Goal: Find contact information: Find contact information

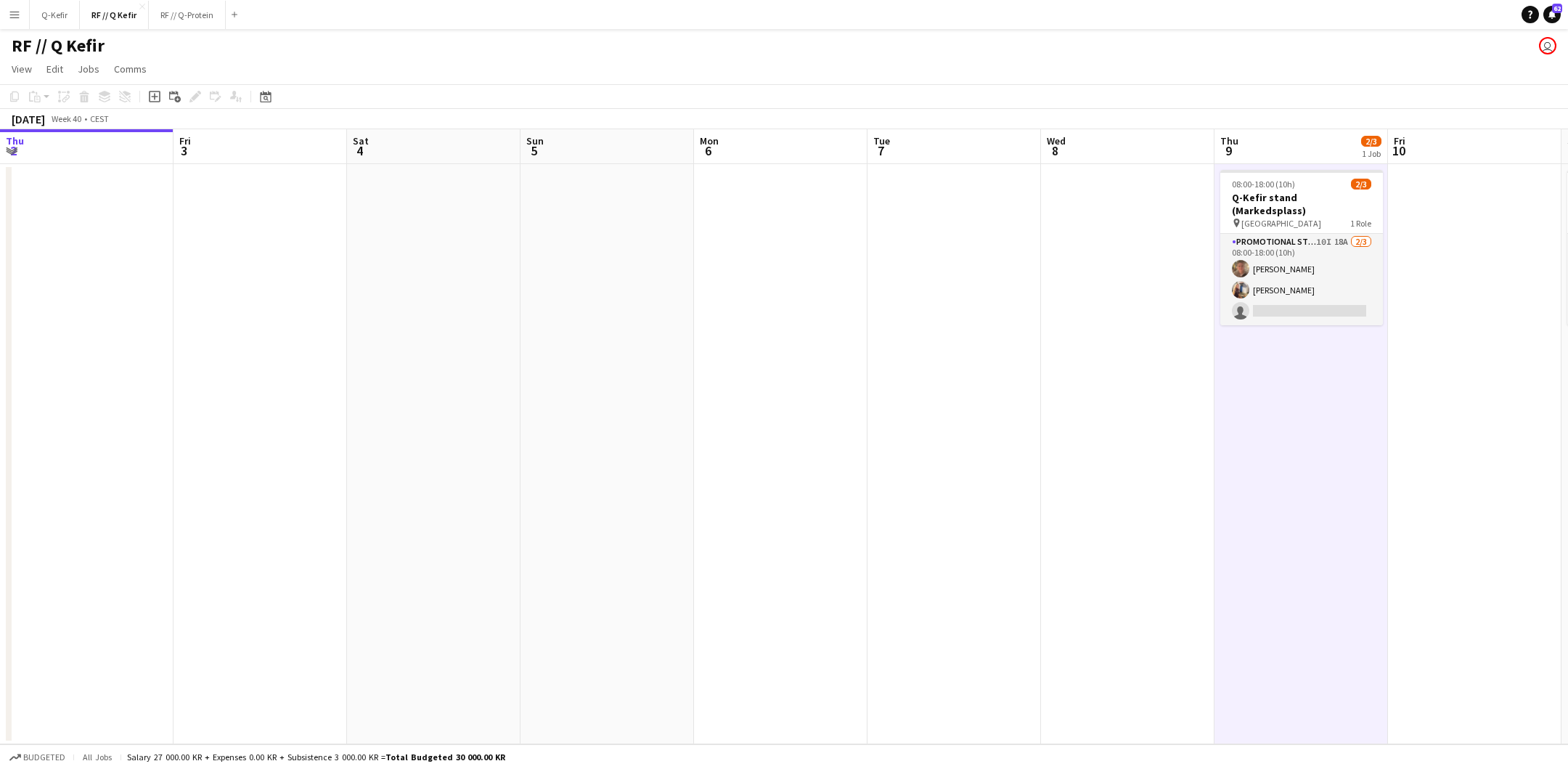
scroll to position [0, 440]
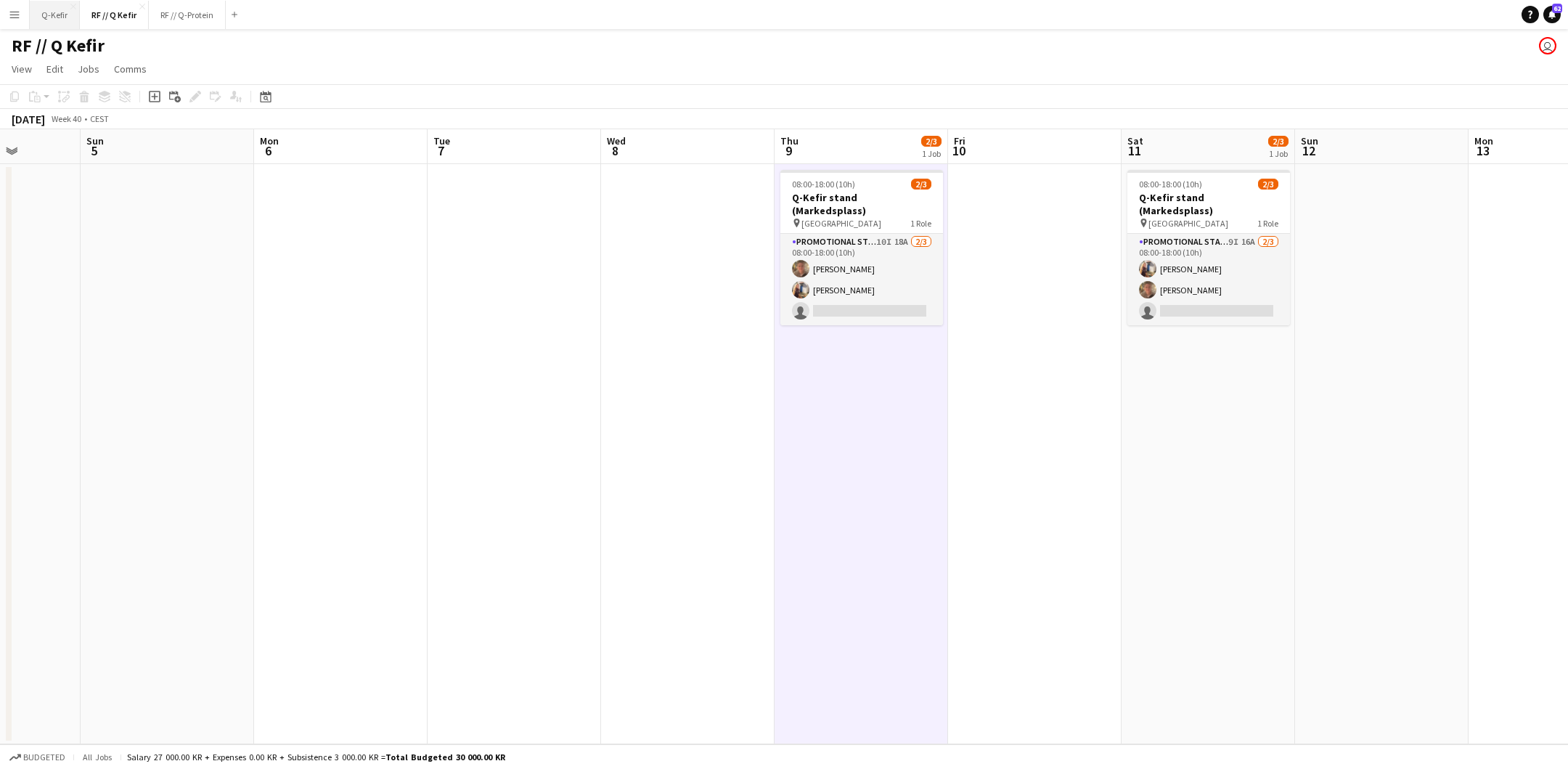
click at [68, 16] on button "Q-Kefir Close" at bounding box center [55, 14] width 50 height 28
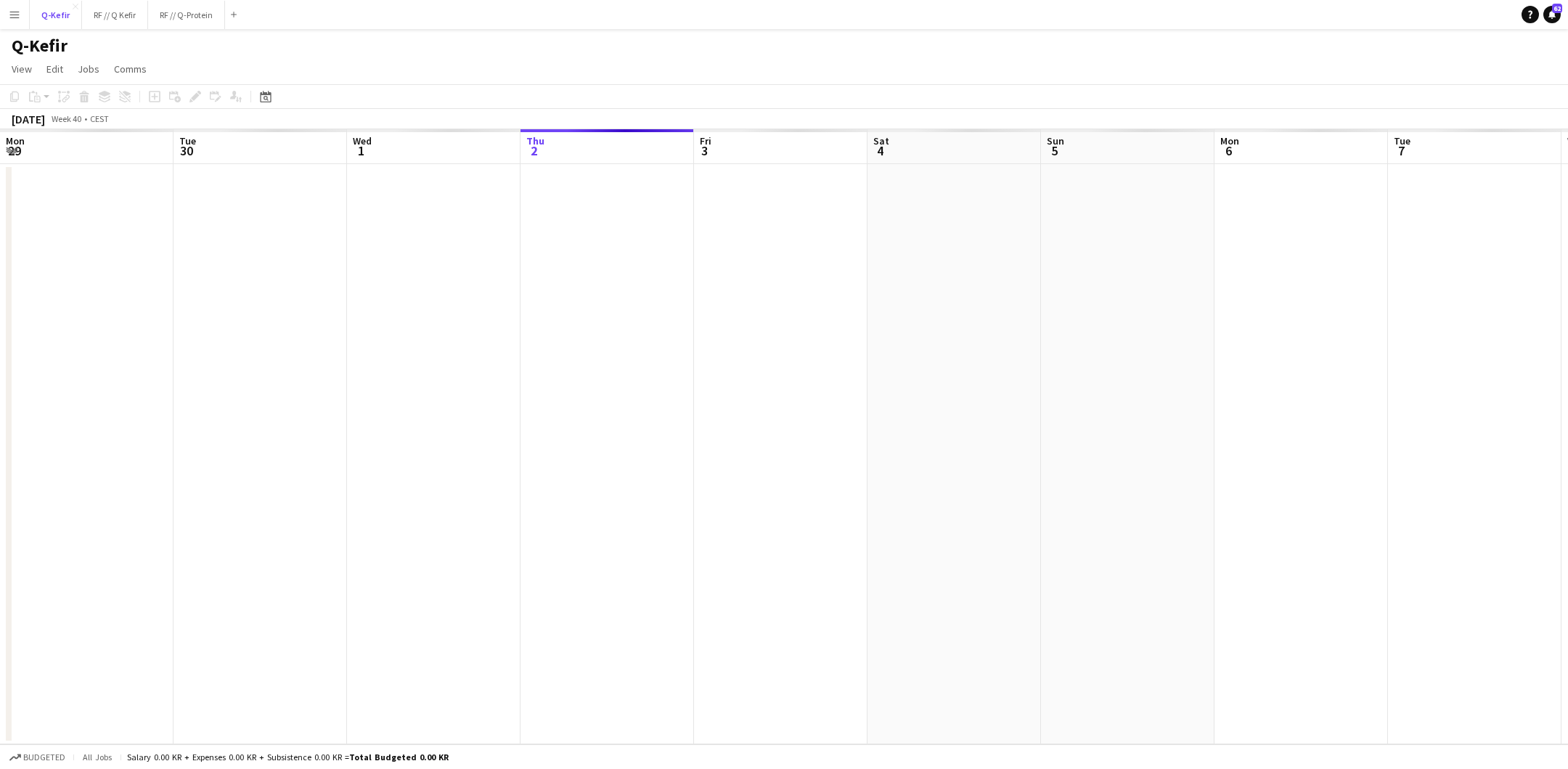
scroll to position [0, 346]
click at [182, 14] on button "RF // Q-Protein Close" at bounding box center [186, 14] width 77 height 28
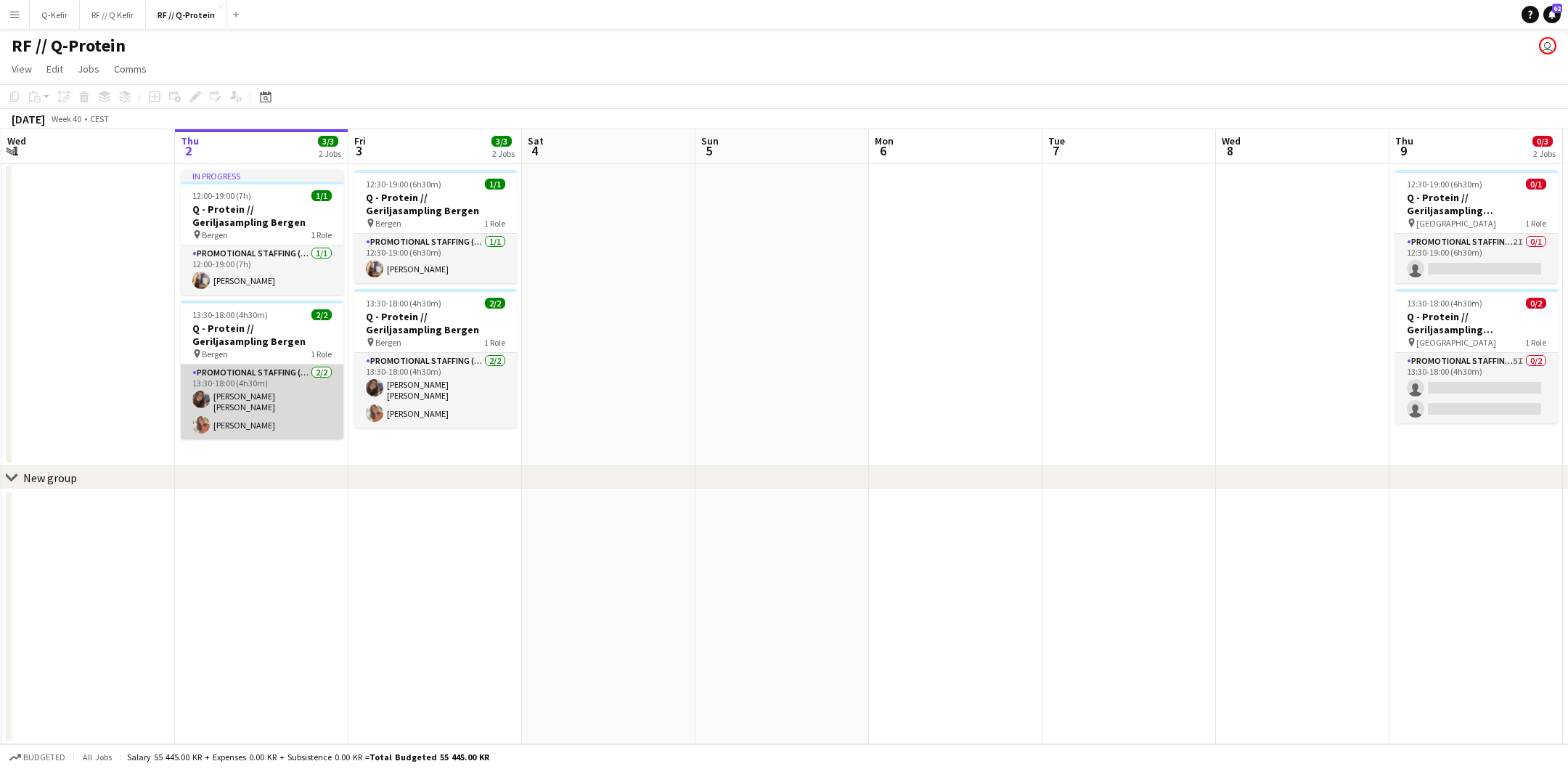
click at [266, 410] on app-card-role "Promotional Staffing (Brand Ambassadors) [DATE] 13:30-18:00 (4h30m) [PERSON_NAM…" at bounding box center [261, 402] width 162 height 75
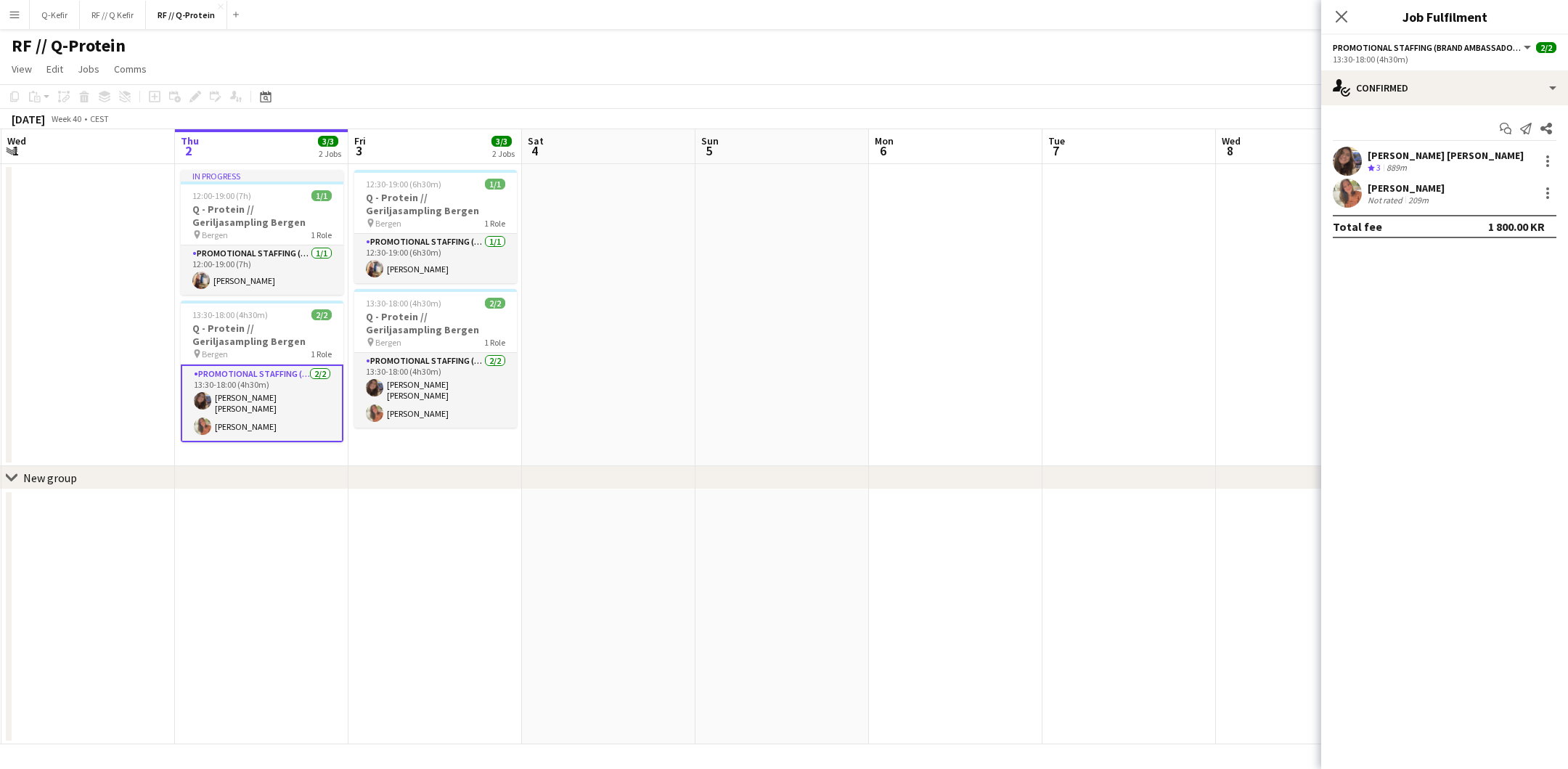
click at [1359, 162] on app-user-avatar at bounding box center [1348, 161] width 29 height 29
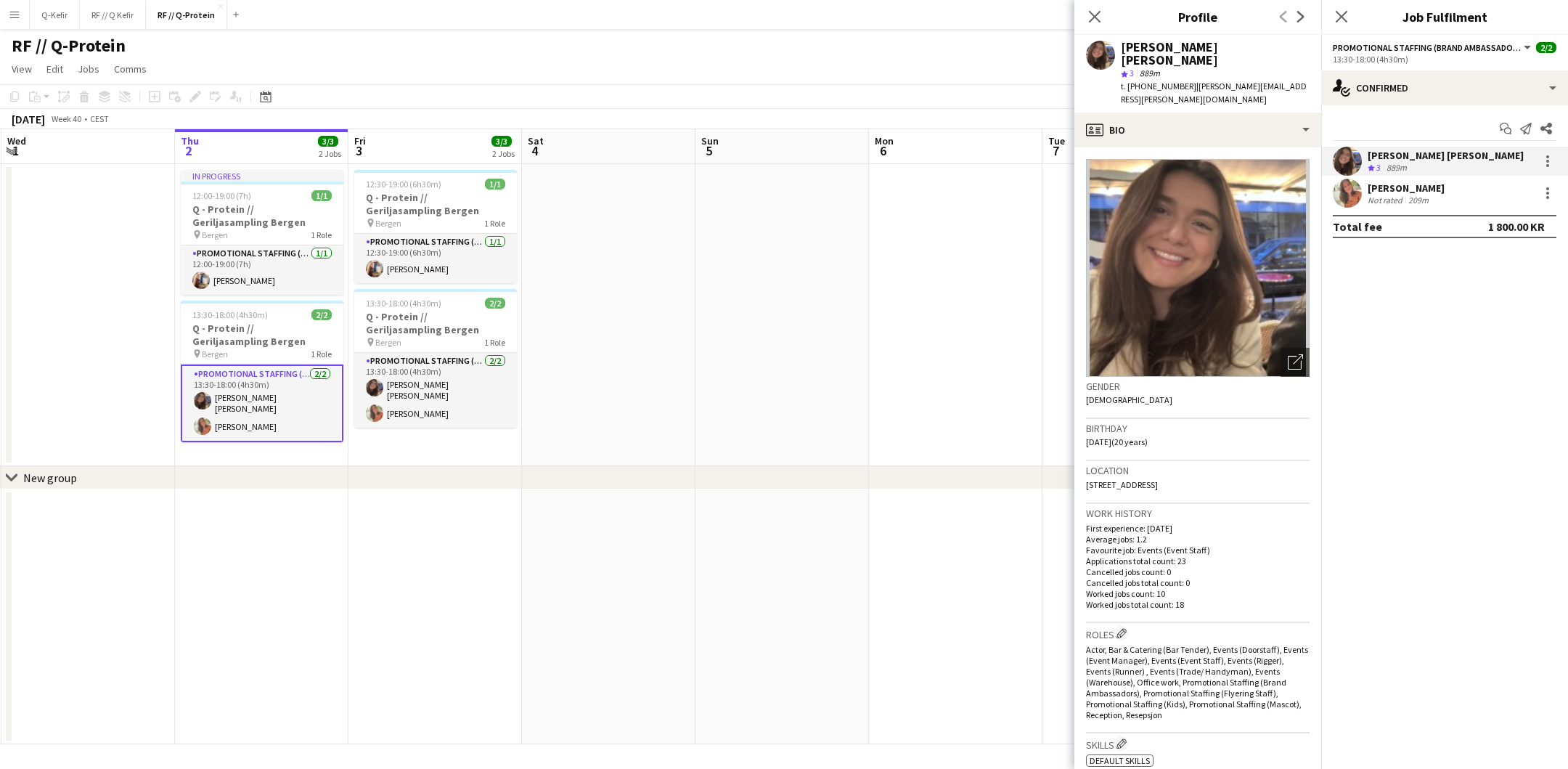
drag, startPoint x: 1142, startPoint y: 76, endPoint x: 1181, endPoint y: 75, distance: 39.0
click at [1181, 80] on div "t. [PHONE_NUMBER] | [PERSON_NAME][EMAIL_ADDRESS][PERSON_NAME][DOMAIN_NAME]" at bounding box center [1215, 92] width 188 height 26
